Goal: Check status: Check status

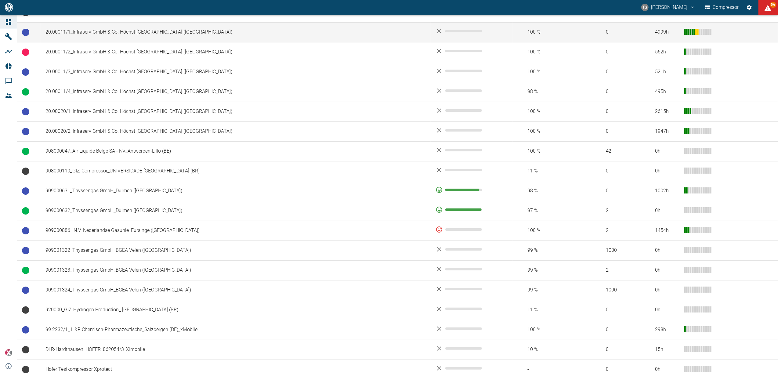
scroll to position [448, 0]
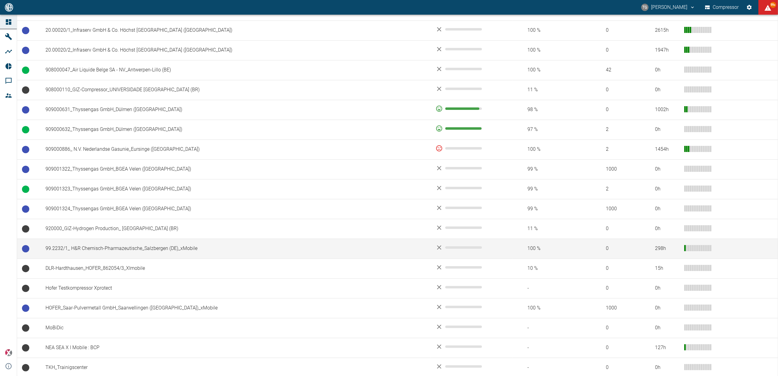
click at [102, 249] on td "99.2232/1_ H&R Chemisch-Pharmazeutische_Salzbergen (DE)_xMobile" at bounding box center [236, 249] width 390 height 20
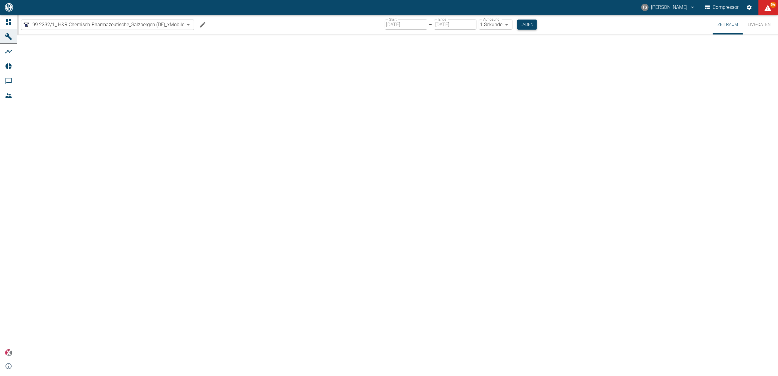
click at [522, 21] on button "Laden" at bounding box center [528, 25] width 20 height 10
click at [318, 185] on div at bounding box center [397, 205] width 761 height 341
click at [10, 19] on icon at bounding box center [8, 21] width 7 height 7
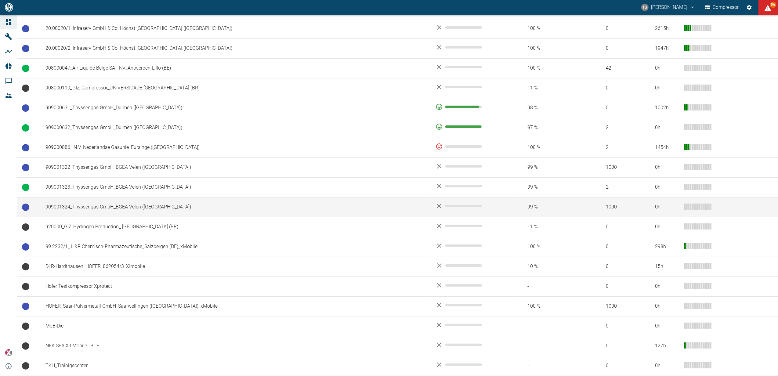
scroll to position [453, 0]
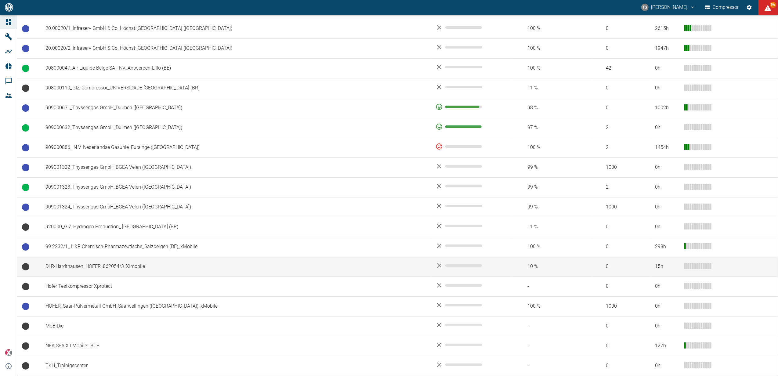
click at [98, 264] on td "DLR-Hardthausen_HOFER_862054/3_XImobile" at bounding box center [236, 267] width 390 height 20
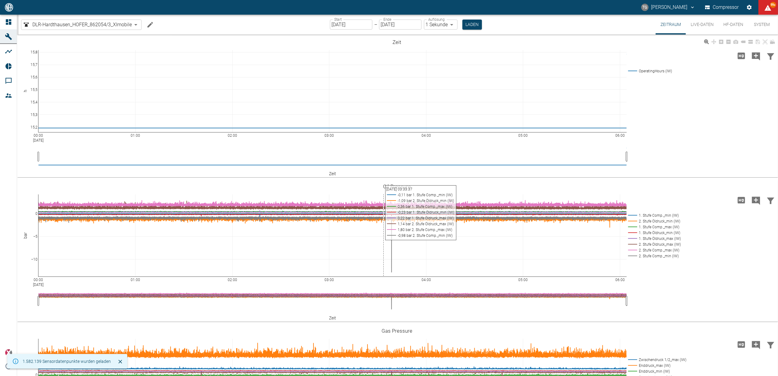
scroll to position [81, 0]
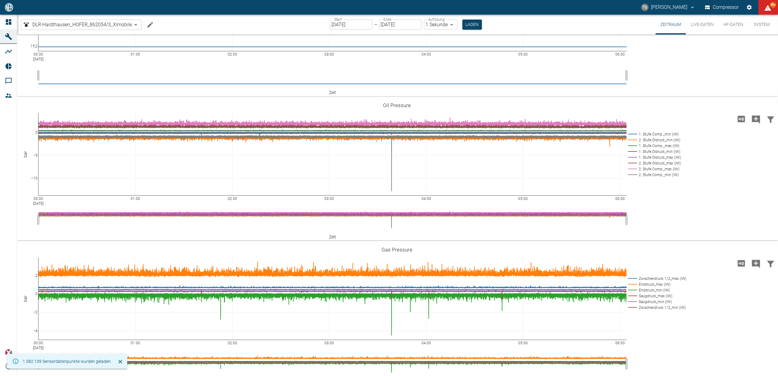
click at [4, 12] on div at bounding box center [9, 7] width 18 height 12
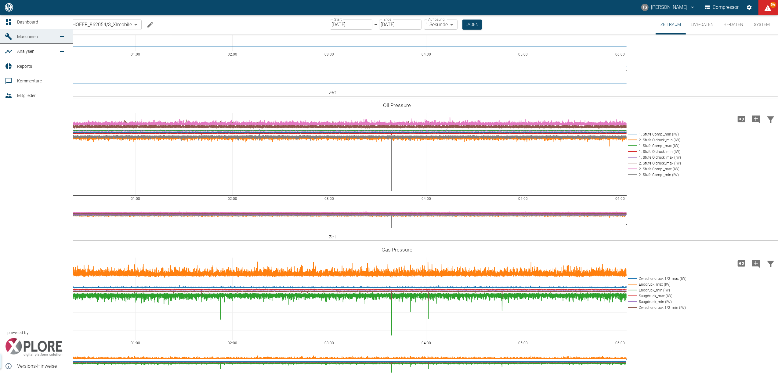
click at [5, 19] on icon at bounding box center [8, 21] width 7 height 7
click at [13, 18] on link "Dashboard" at bounding box center [36, 22] width 73 height 15
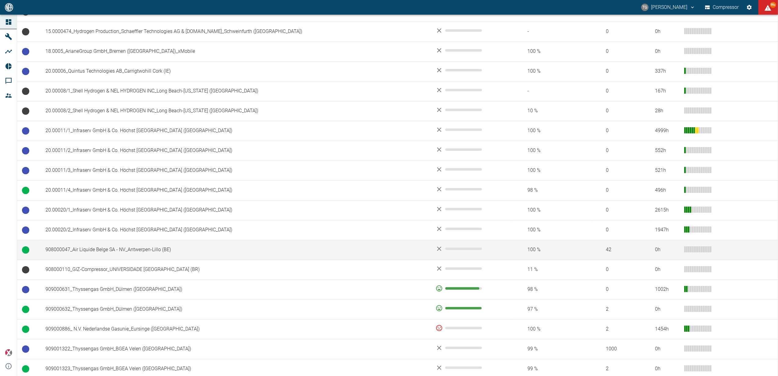
scroll to position [407, 0]
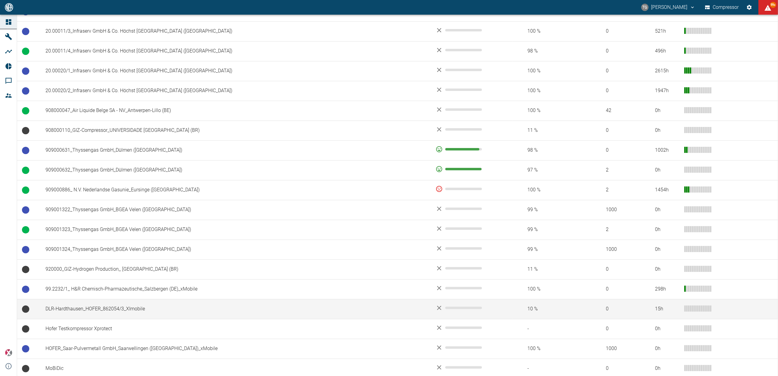
click at [102, 310] on td "DLR-Hardthausen_HOFER_862054/3_XImobile" at bounding box center [236, 309] width 390 height 20
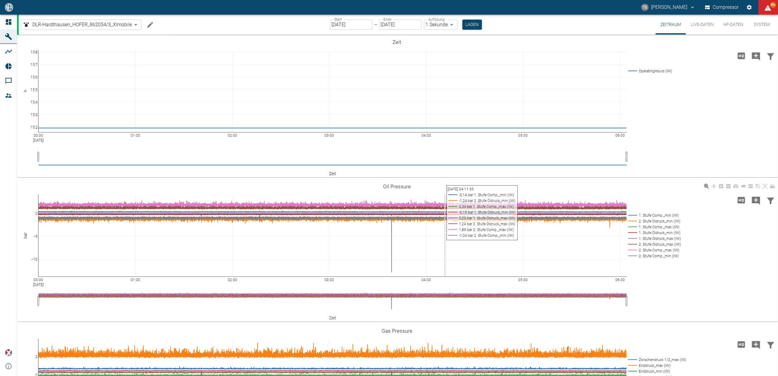
scroll to position [92, 0]
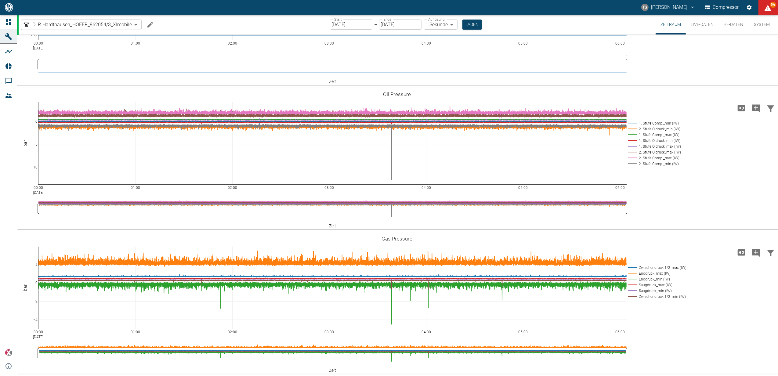
click at [342, 21] on input "[DATE]" at bounding box center [351, 25] width 42 height 10
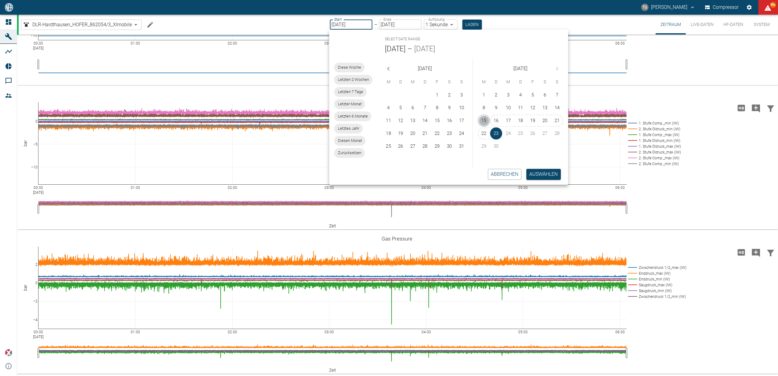
click at [490, 120] on button "15" at bounding box center [484, 121] width 12 height 12
type input "15.09.2025"
type input "2min"
click at [547, 181] on div "Abbrechen Auswählen" at bounding box center [447, 174] width 244 height 21
click at [548, 174] on button "Auswählen" at bounding box center [544, 174] width 35 height 11
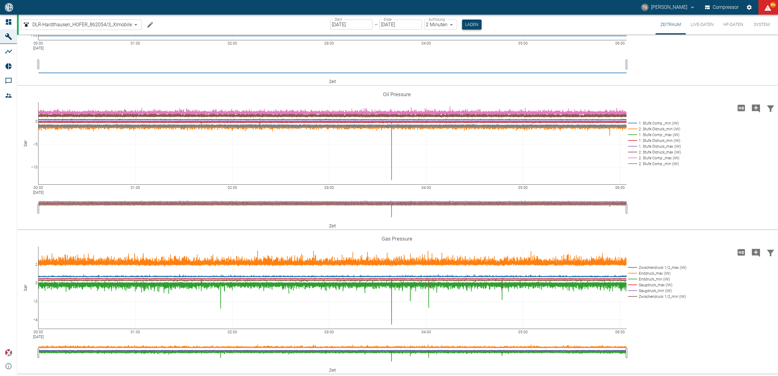
click at [468, 26] on button "Laden" at bounding box center [472, 25] width 20 height 10
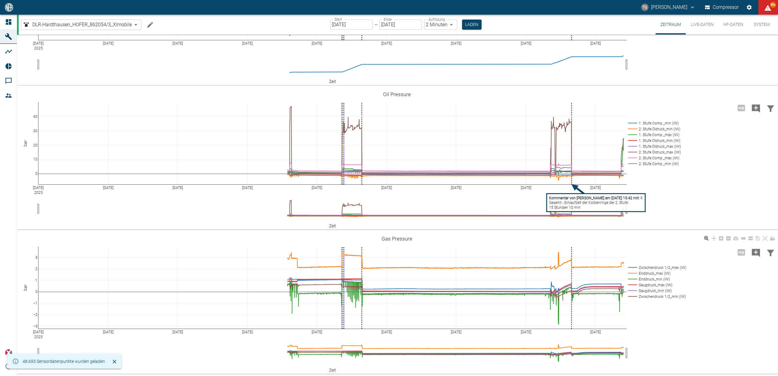
scroll to position [52, 0]
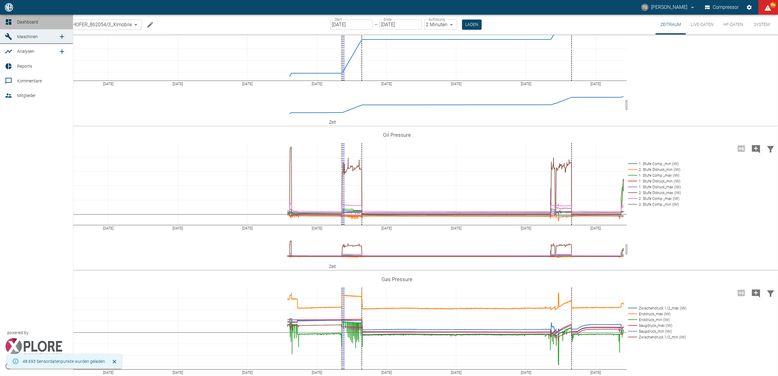
drag, startPoint x: 8, startPoint y: 20, endPoint x: 44, endPoint y: 39, distance: 40.8
click at [8, 20] on icon at bounding box center [8, 21] width 5 height 5
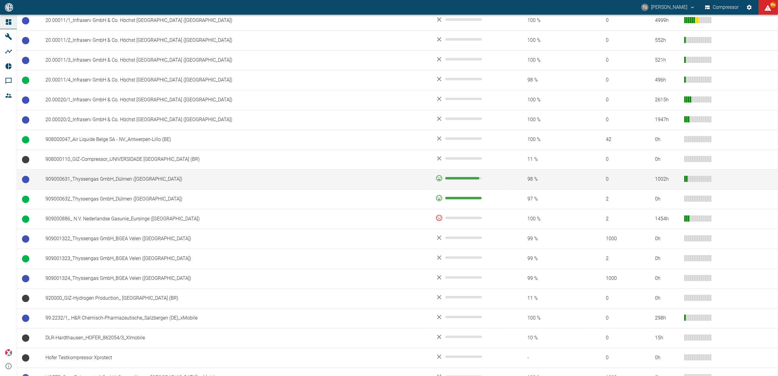
scroll to position [407, 0]
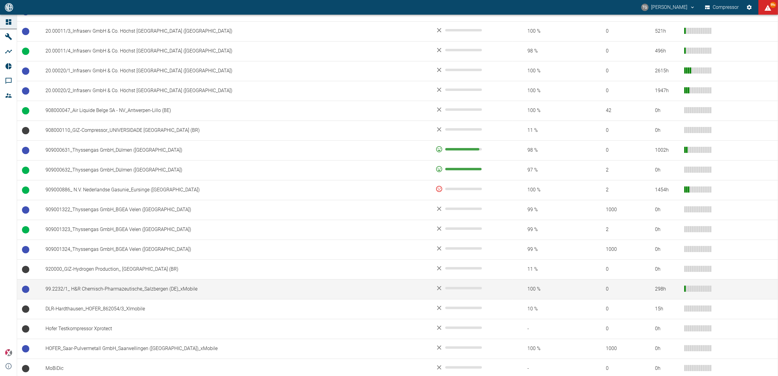
click at [100, 287] on td "99.2232/1_ H&R Chemisch-Pharmazeutische_Salzbergen (DE)_xMobile" at bounding box center [236, 289] width 390 height 20
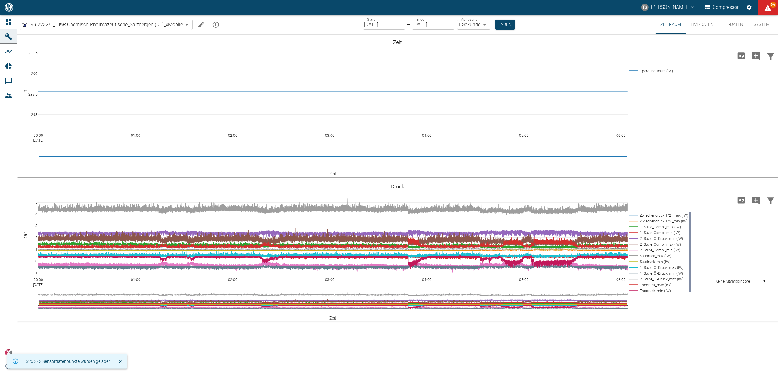
drag, startPoint x: 381, startPoint y: 17, endPoint x: 382, endPoint y: 21, distance: 4.0
click at [382, 20] on div "Start 23.09.2025 Start – Ende 23.09.2025 Ende Auflösung 1 Sekunde 1sec Auflösun…" at bounding box center [439, 25] width 152 height 20
click at [382, 21] on input "[DATE]" at bounding box center [384, 25] width 42 height 10
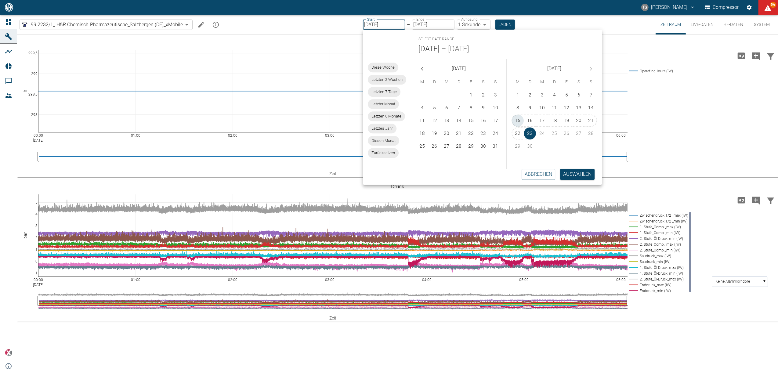
click at [519, 119] on button "15" at bounding box center [518, 121] width 12 height 12
type input "15.09.2025"
type input "2min"
click at [595, 174] on button "Auswählen" at bounding box center [578, 174] width 35 height 11
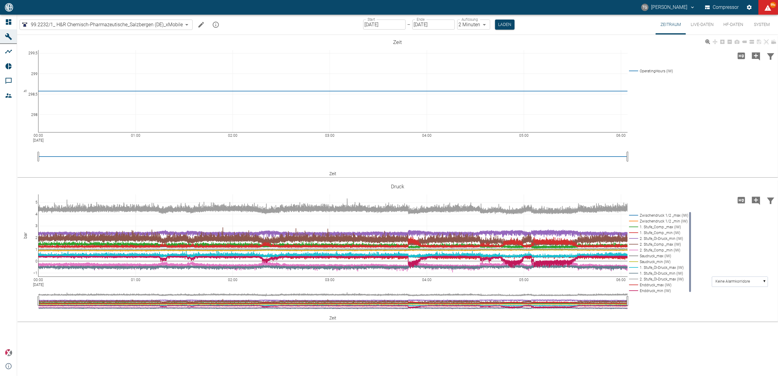
click at [507, 25] on button "Laden" at bounding box center [505, 25] width 20 height 10
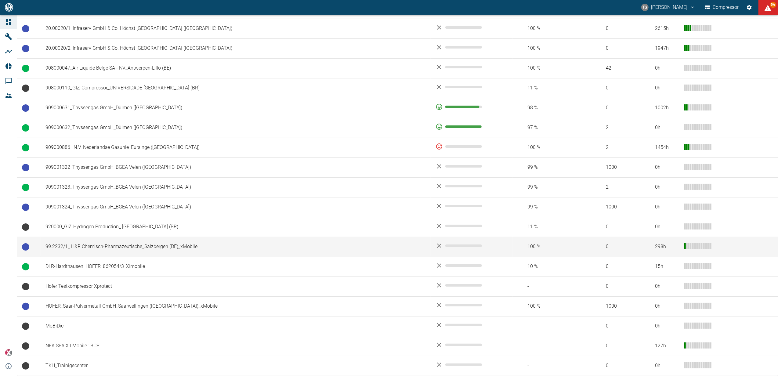
scroll to position [453, 0]
click at [65, 244] on td "99.2232/1_ H&R Chemisch-Pharmazeutische_Salzbergen (DE)_xMobile" at bounding box center [236, 247] width 390 height 20
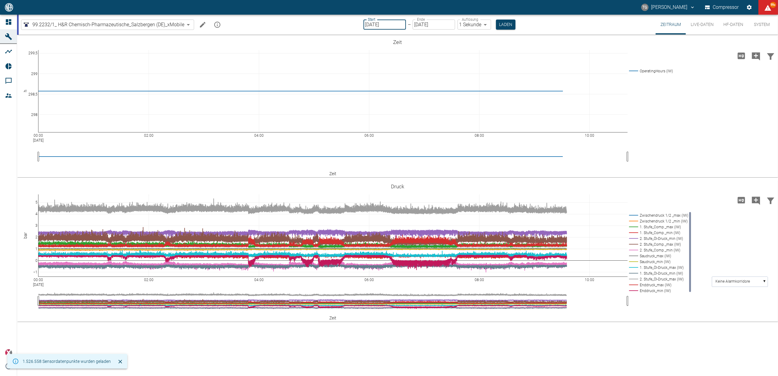
click at [387, 20] on input "[DATE]" at bounding box center [385, 25] width 42 height 10
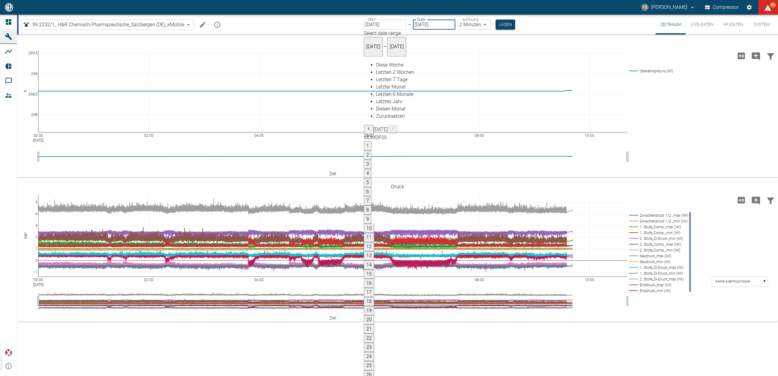
type input "[DATE]"
type input "2min"
type input "[DATE]"
type input "1sec"
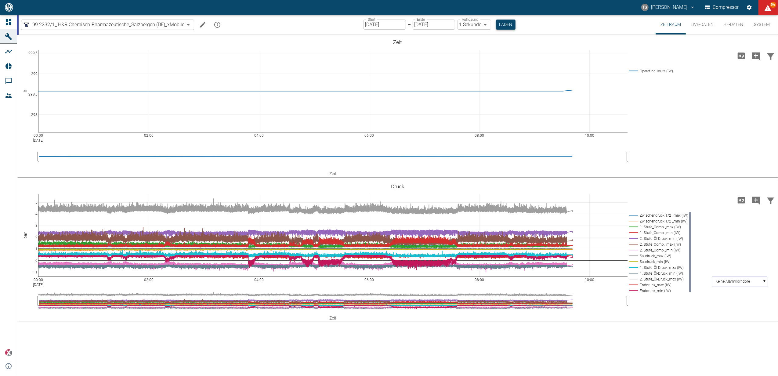
click at [508, 24] on button "Laden" at bounding box center [506, 25] width 20 height 10
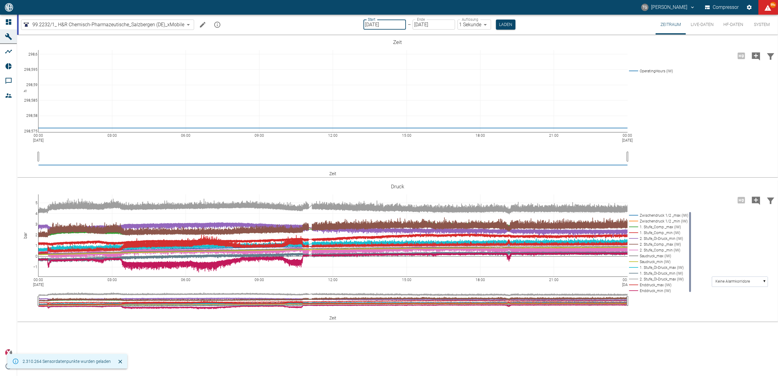
click at [384, 24] on input "[DATE]" at bounding box center [385, 25] width 42 height 10
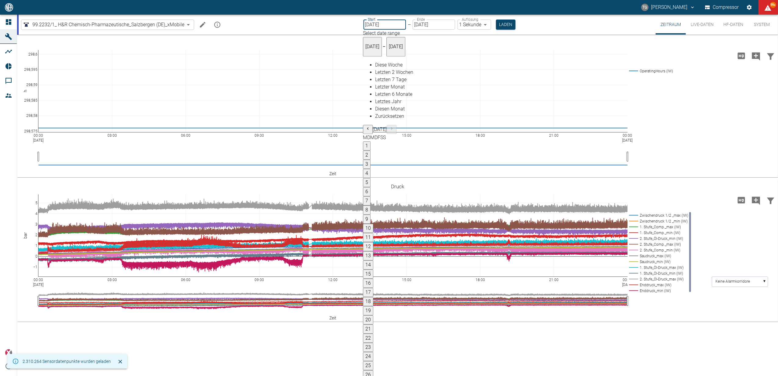
type input "[DATE]"
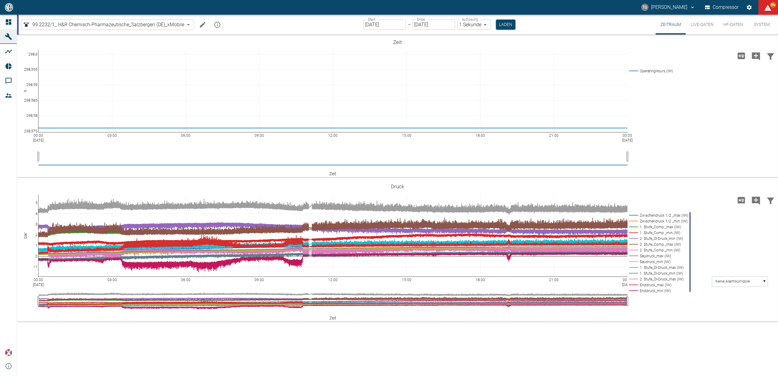
click at [569, 172] on div "00:00 [DATE] 03:00 06:00 09:00 12:00 15:00 18:00 21:00 00:00 [DATE] 298,575 298…" at bounding box center [397, 106] width 761 height 137
click at [506, 26] on button "Laden" at bounding box center [506, 25] width 20 height 10
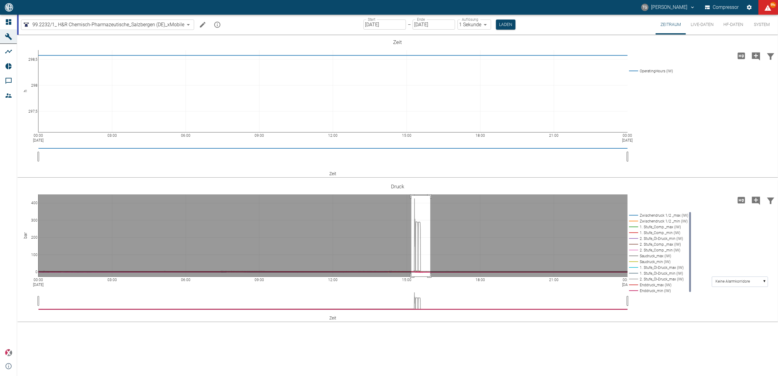
drag, startPoint x: 412, startPoint y: 196, endPoint x: 431, endPoint y: 280, distance: 86.4
